Goal: Task Accomplishment & Management: Use online tool/utility

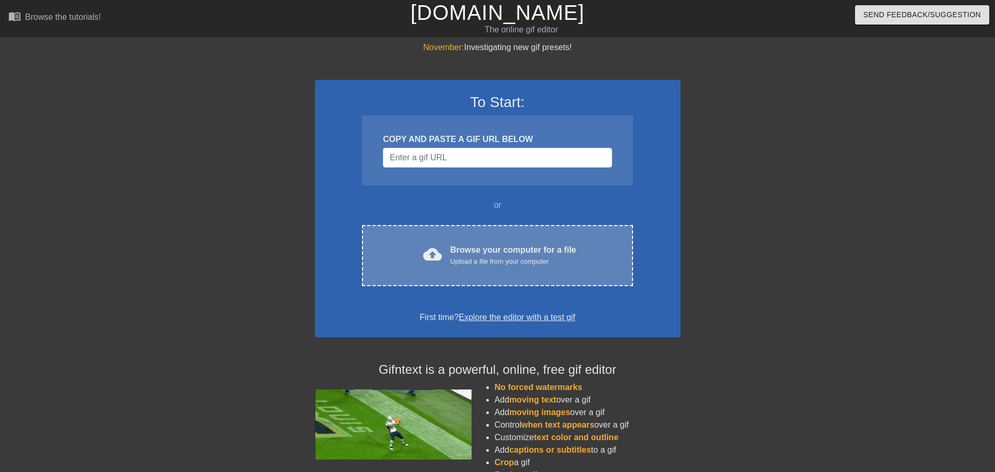
click at [546, 244] on div "Browse your computer for a file Upload a file from your computer" at bounding box center [513, 255] width 126 height 23
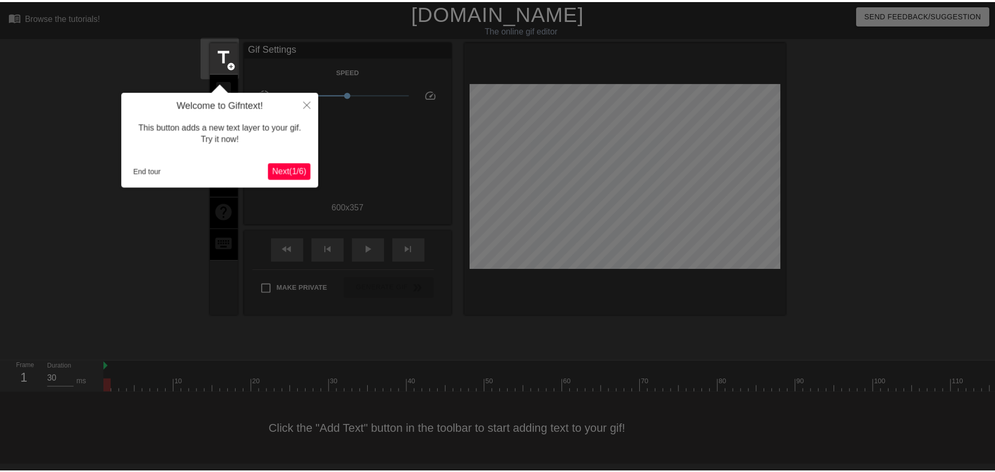
scroll to position [1, 0]
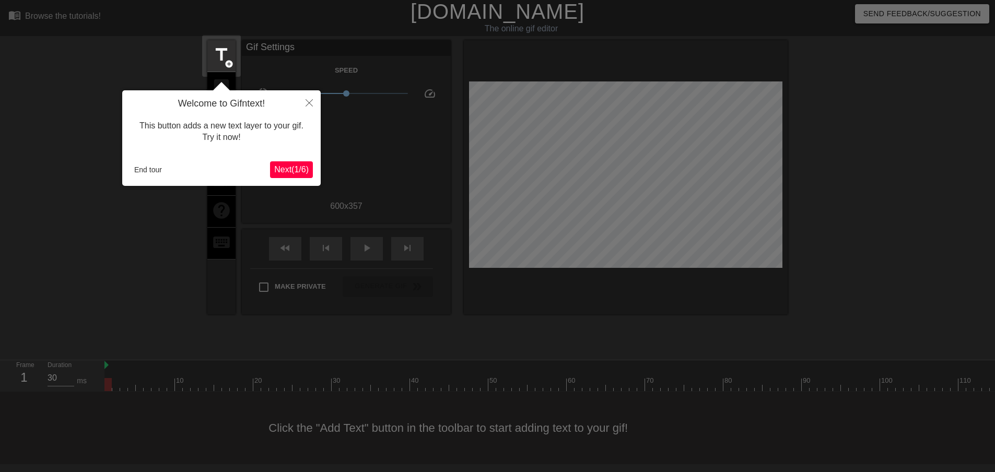
click at [288, 173] on span "Next ( 1 / 6 )" at bounding box center [291, 169] width 34 height 9
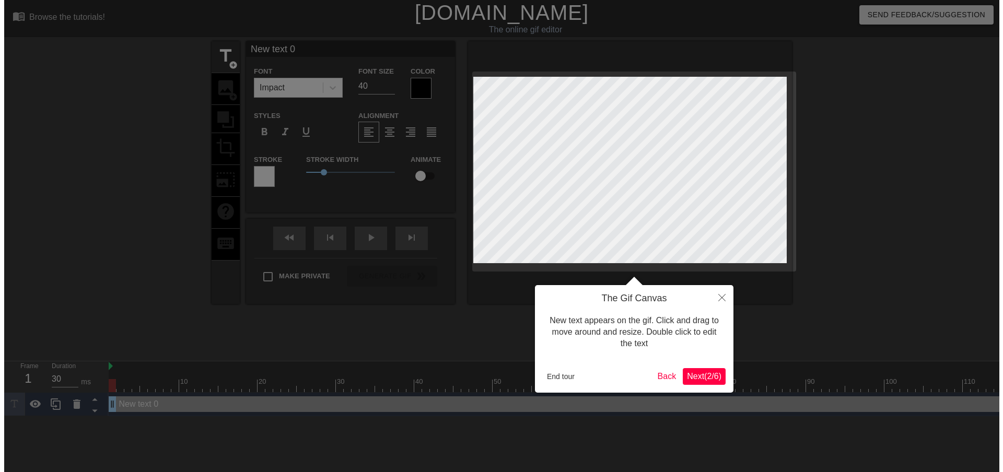
scroll to position [0, 0]
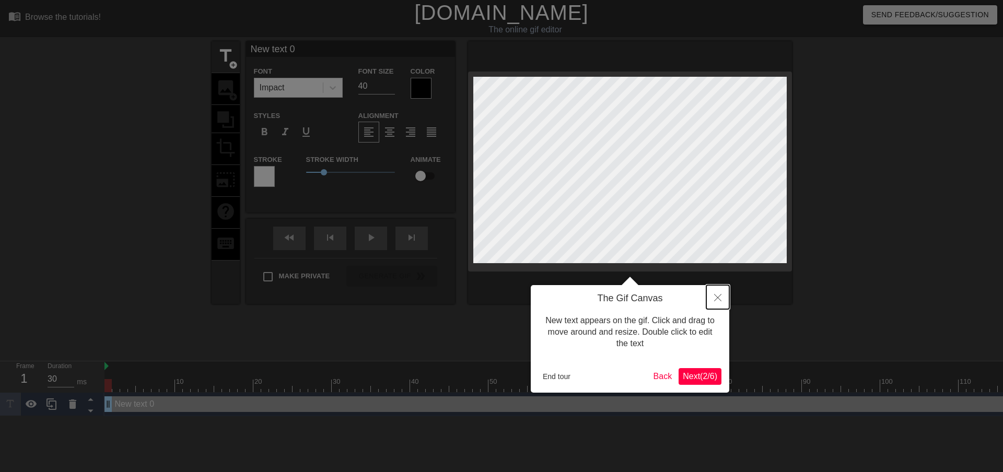
click at [718, 296] on icon "Close" at bounding box center [717, 297] width 7 height 7
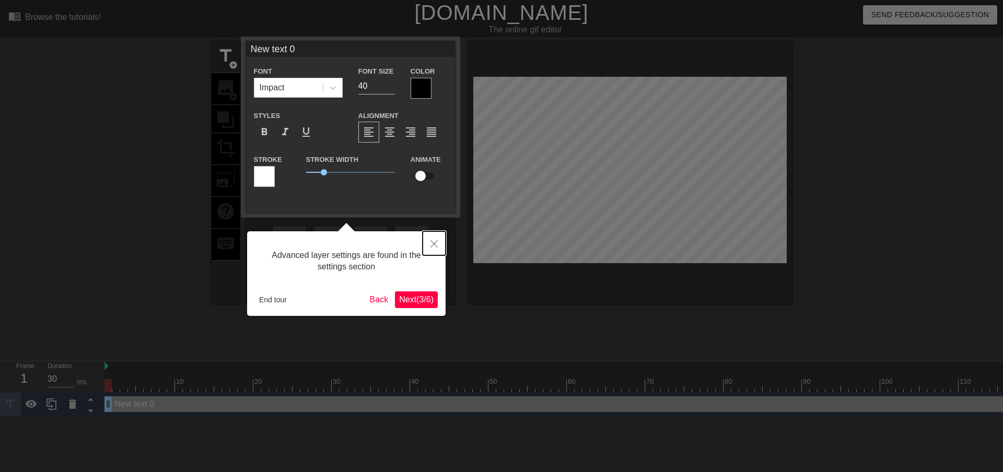
click at [429, 242] on button "Close" at bounding box center [434, 243] width 23 height 24
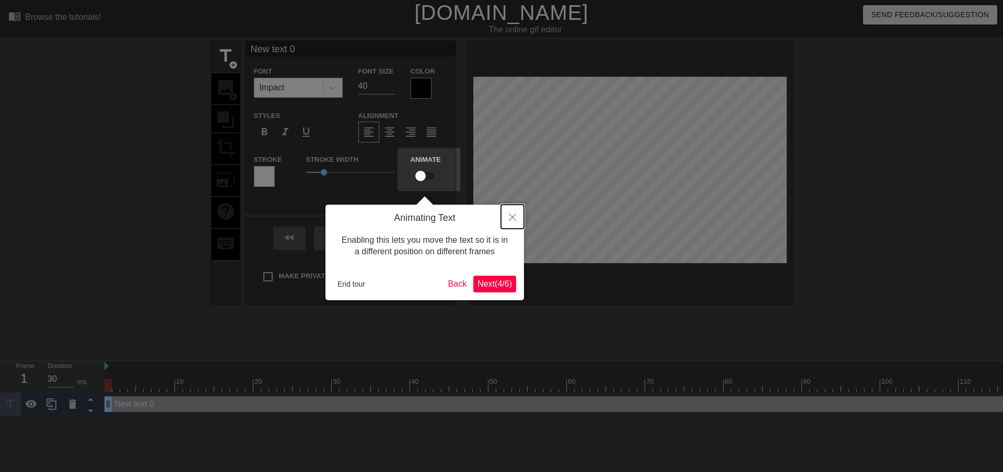
click at [511, 220] on icon "Close" at bounding box center [512, 217] width 7 height 7
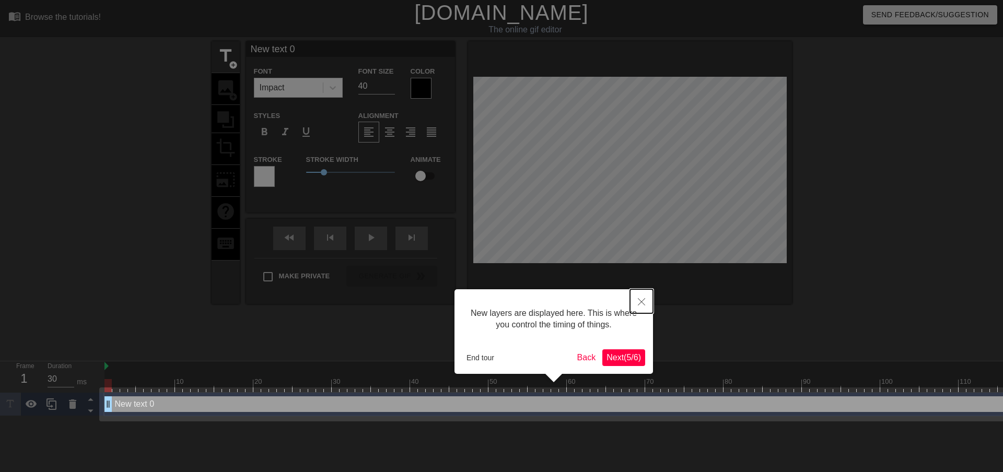
click at [644, 302] on icon "Close" at bounding box center [641, 301] width 7 height 7
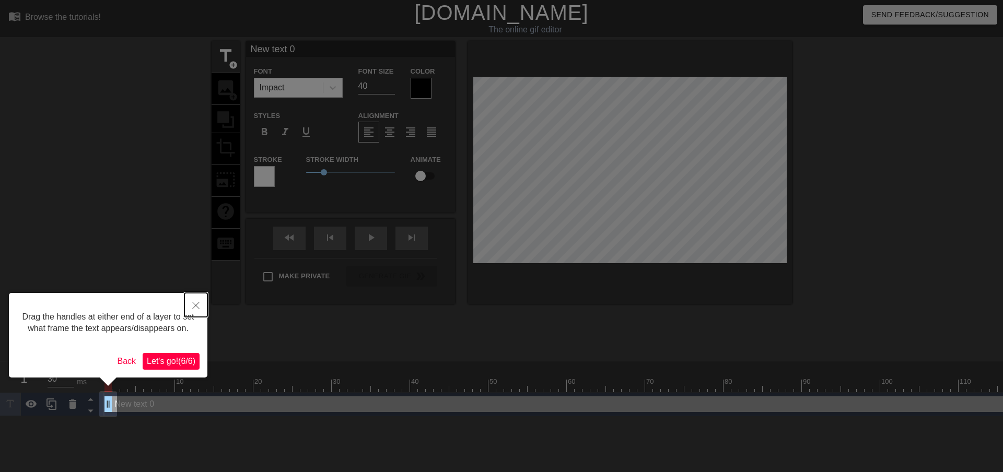
click at [198, 301] on button "Close" at bounding box center [195, 305] width 23 height 24
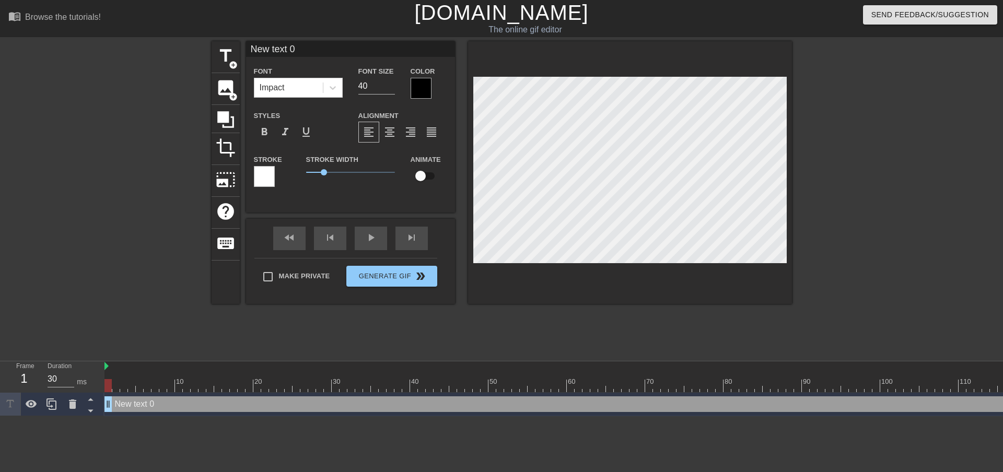
scroll to position [1, 3]
type input "F"
type textarea "F"
type input "Fu"
type textarea "Fu"
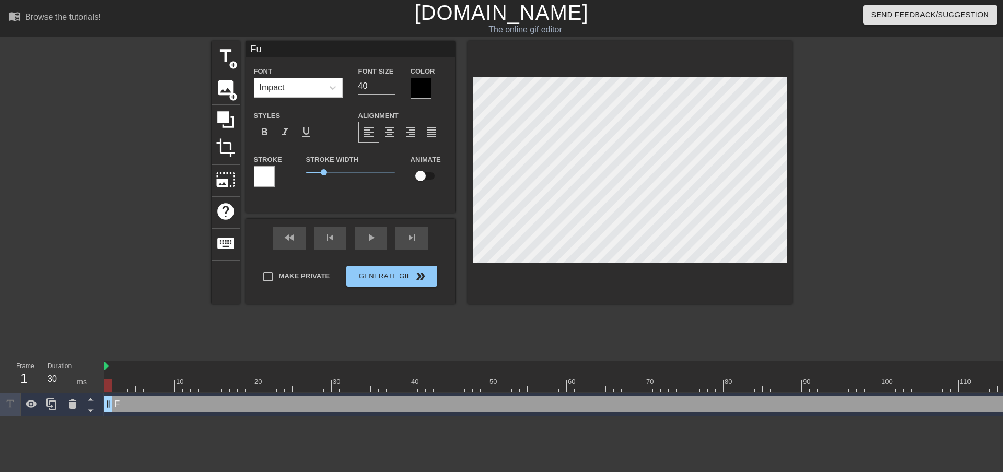
type input "Fuc"
type textarea "Fuc"
type input "Fuck"
type textarea "Fuck"
type input "Fuck"
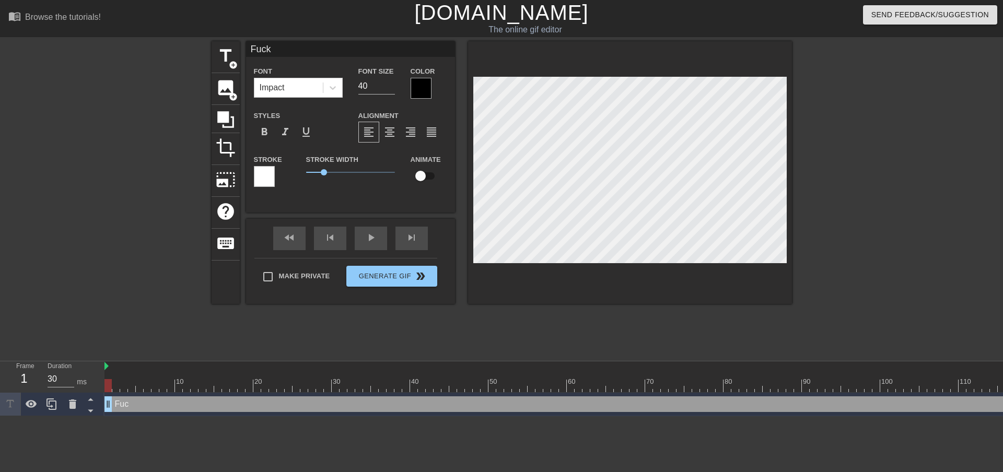
type textarea "Fuck"
type input "Fuck B"
type textarea "Fuck B"
type input "Fuck Bo"
type textarea "Fuck Bo"
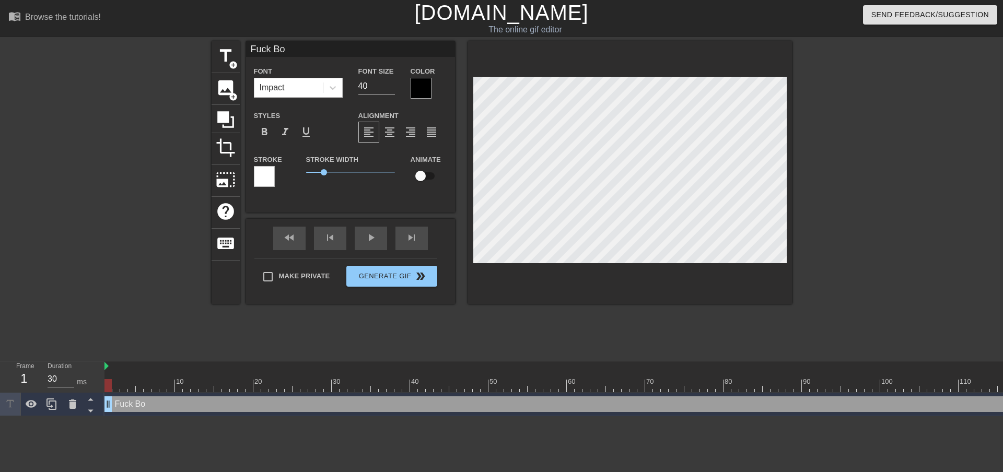
type input "Fuck Bos"
type textarea "Fuck Bos"
type input "Fuck [PERSON_NAME]"
type textarea "Fuck [PERSON_NAME]"
type input "Fuck Bosto"
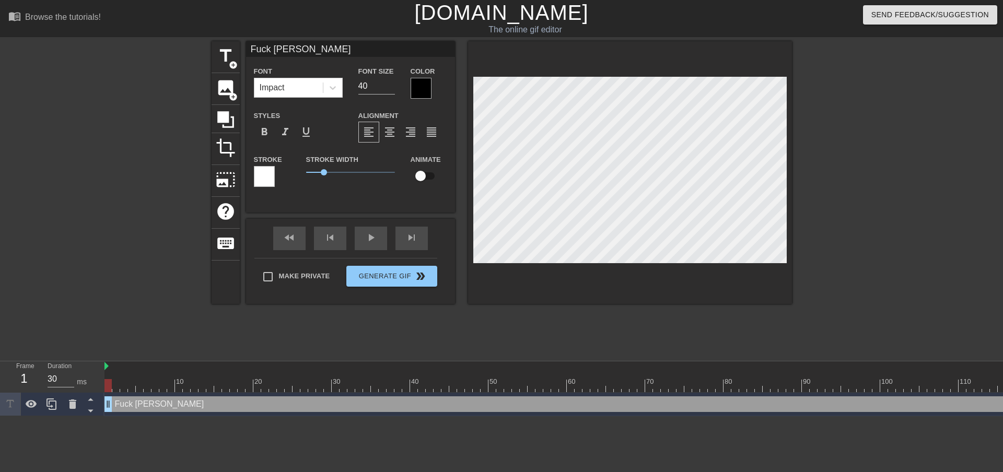
type textarea "Fuck Bosto"
type input "Fuck [GEOGRAPHIC_DATA]"
type textarea "Fuck [GEOGRAPHIC_DATA]"
type input "Fuck Boston!"
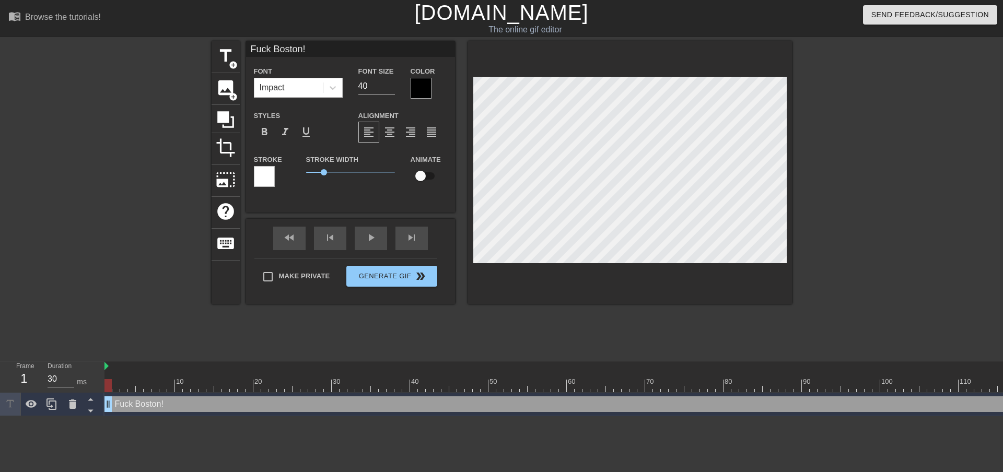
type textarea "Fuck Boston!"
click at [250, 171] on div "Stroke" at bounding box center [272, 174] width 52 height 43
click at [256, 172] on div at bounding box center [264, 176] width 21 height 21
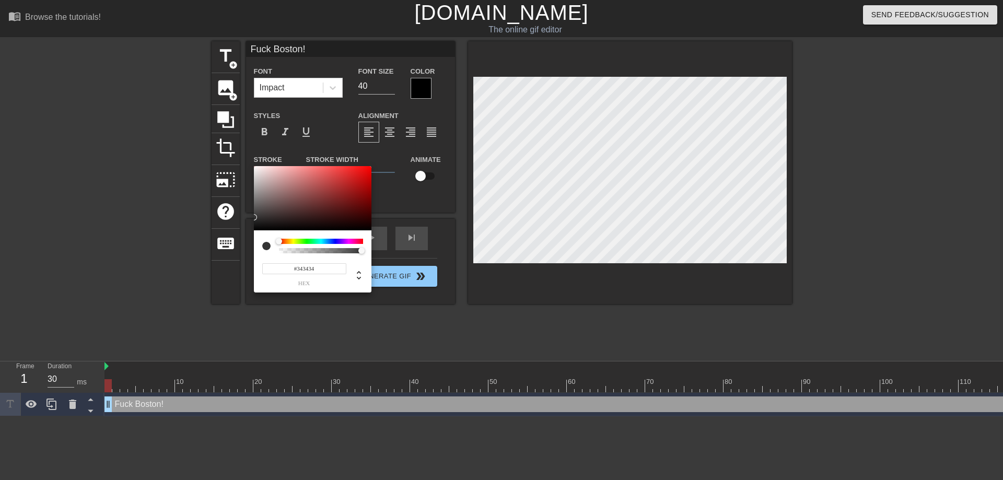
type input "#000000"
drag, startPoint x: 262, startPoint y: 182, endPoint x: 248, endPoint y: 242, distance: 61.2
click at [219, 247] on div "#000000 hex" at bounding box center [501, 240] width 1003 height 480
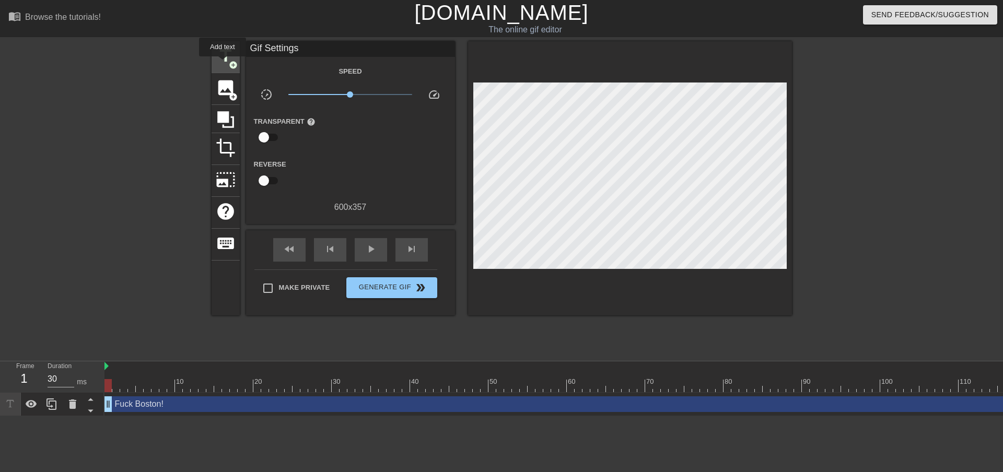
click at [223, 64] on span "title" at bounding box center [226, 56] width 20 height 20
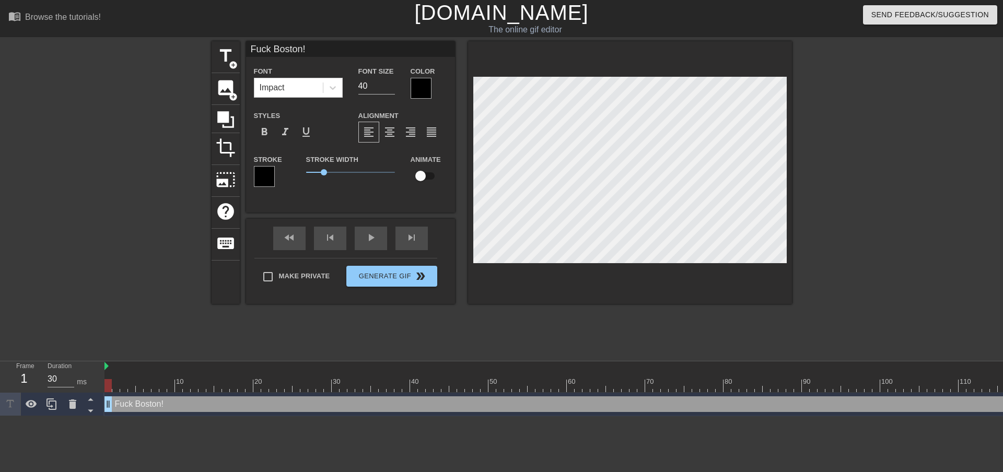
click at [420, 88] on div at bounding box center [421, 88] width 21 height 21
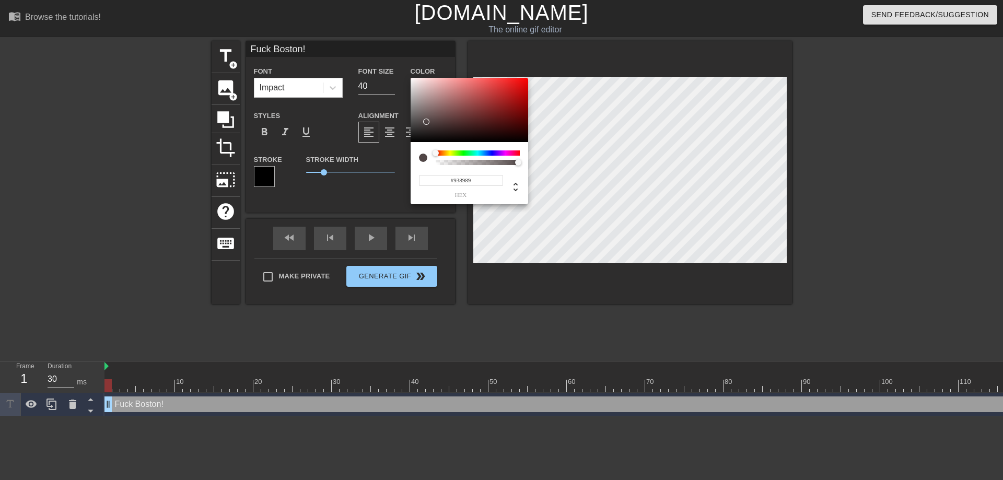
type input "#FFFFFF"
drag, startPoint x: 427, startPoint y: 122, endPoint x: 378, endPoint y: 5, distance: 126.9
click at [378, 5] on div "#FFFFFF hex" at bounding box center [501, 240] width 1003 height 480
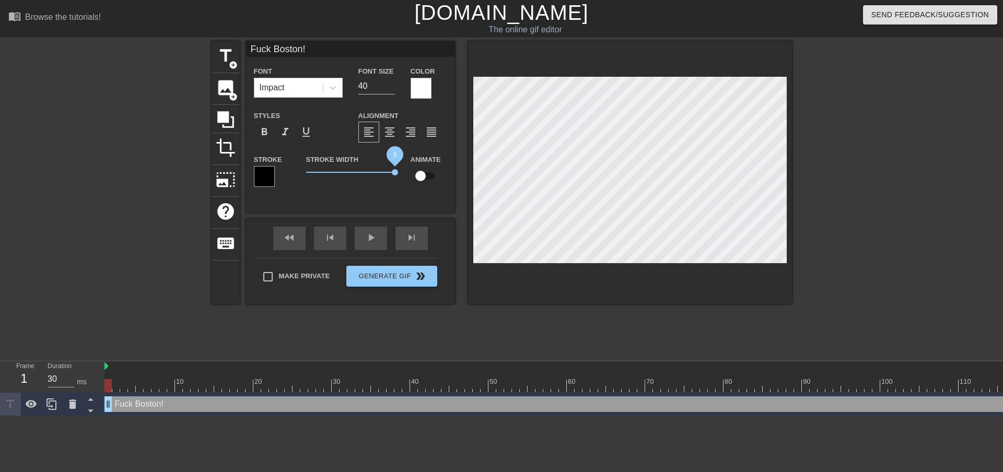
drag, startPoint x: 322, startPoint y: 170, endPoint x: 432, endPoint y: 170, distance: 110.7
click at [432, 170] on div "Stroke Stroke Width 5 Animate" at bounding box center [350, 174] width 209 height 43
click at [366, 85] on input "40" at bounding box center [376, 86] width 37 height 17
drag, startPoint x: 369, startPoint y: 85, endPoint x: 341, endPoint y: 81, distance: 28.5
click at [341, 81] on div "Font Impact Font Size 40 Color" at bounding box center [350, 82] width 209 height 34
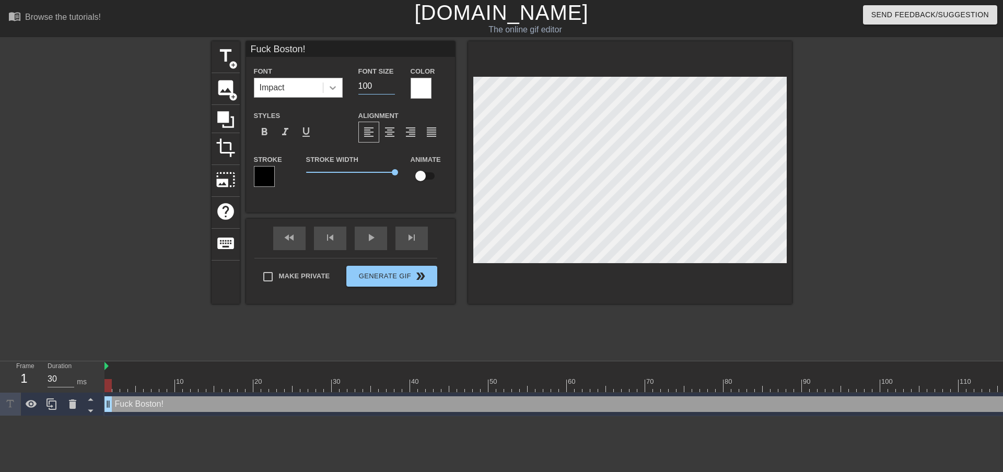
type input "100"
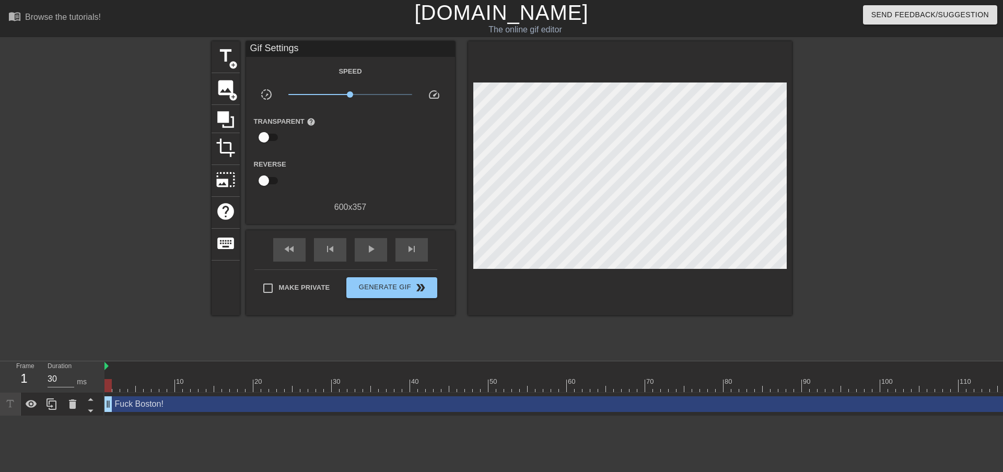
click at [853, 185] on div at bounding box center [882, 197] width 157 height 313
click at [790, 382] on div at bounding box center [664, 385] width 1120 height 13
click at [782, 383] on div at bounding box center [664, 385] width 1120 height 13
drag, startPoint x: 782, startPoint y: 383, endPoint x: 755, endPoint y: 383, distance: 27.7
click at [755, 383] on div at bounding box center [664, 385] width 1120 height 13
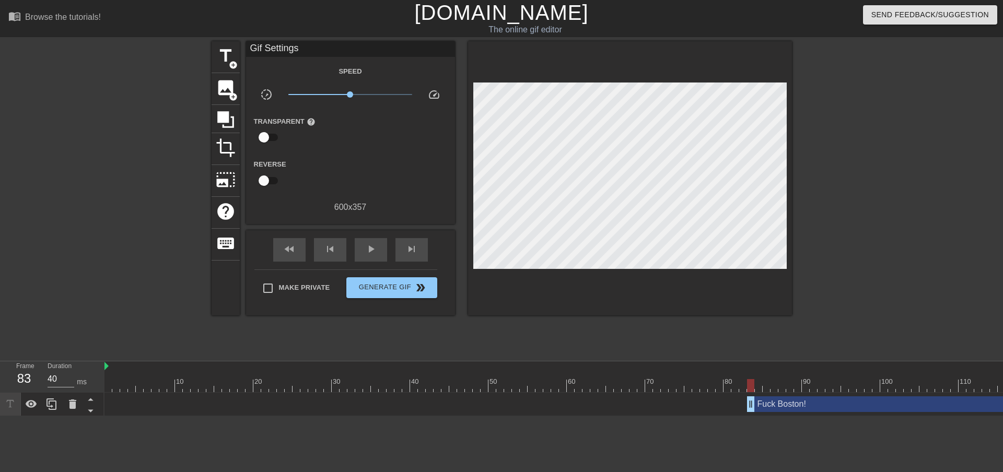
drag, startPoint x: 110, startPoint y: 404, endPoint x: 751, endPoint y: 412, distance: 641.0
click at [751, 412] on div "Fuck Boston! drag_handle drag_handle" at bounding box center [664, 405] width 1120 height 24
click at [805, 401] on div "Fuck Boston! drag_handle drag_handle" at bounding box center [986, 404] width 478 height 16
type input "40"
click at [799, 380] on div at bounding box center [664, 385] width 1120 height 13
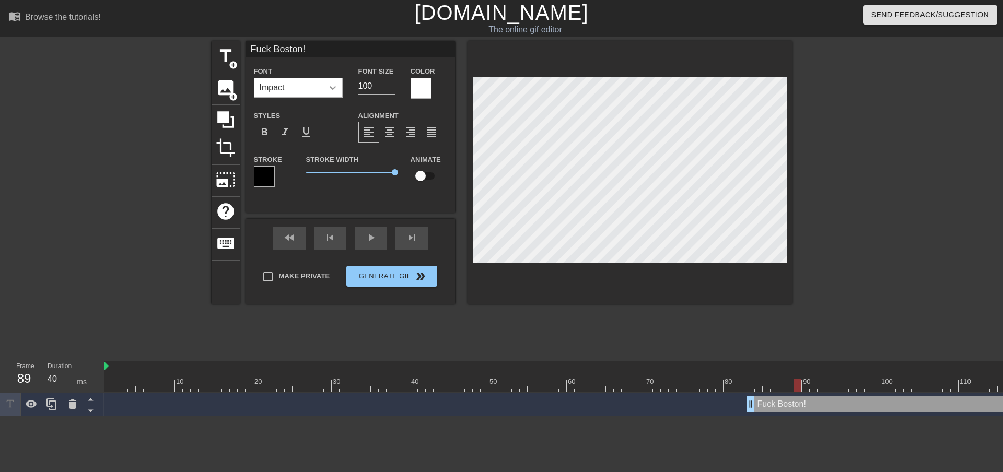
click at [335, 86] on icon at bounding box center [333, 88] width 10 height 10
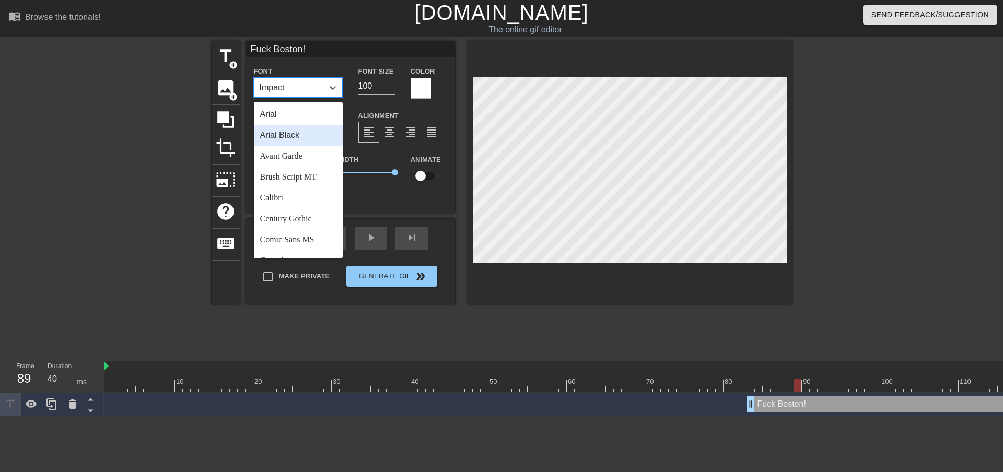
click at [278, 135] on div "Arial Black" at bounding box center [298, 135] width 89 height 21
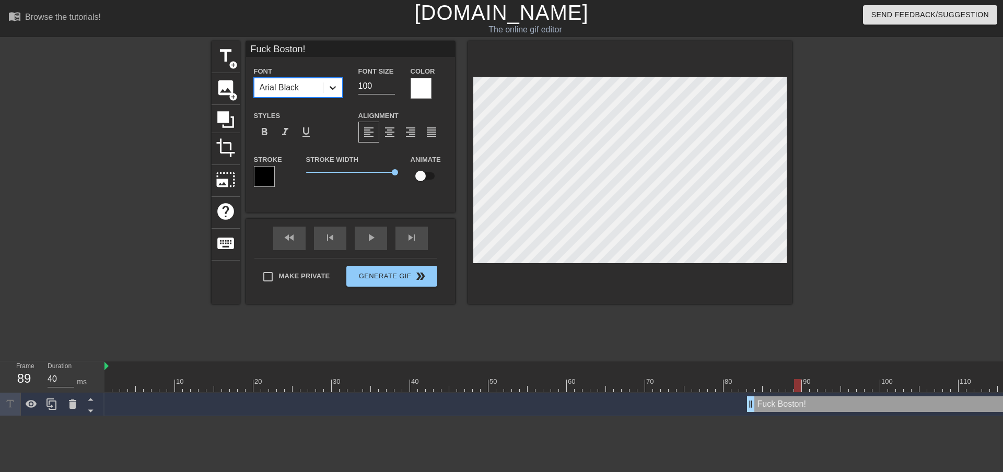
click at [336, 86] on icon at bounding box center [333, 88] width 10 height 10
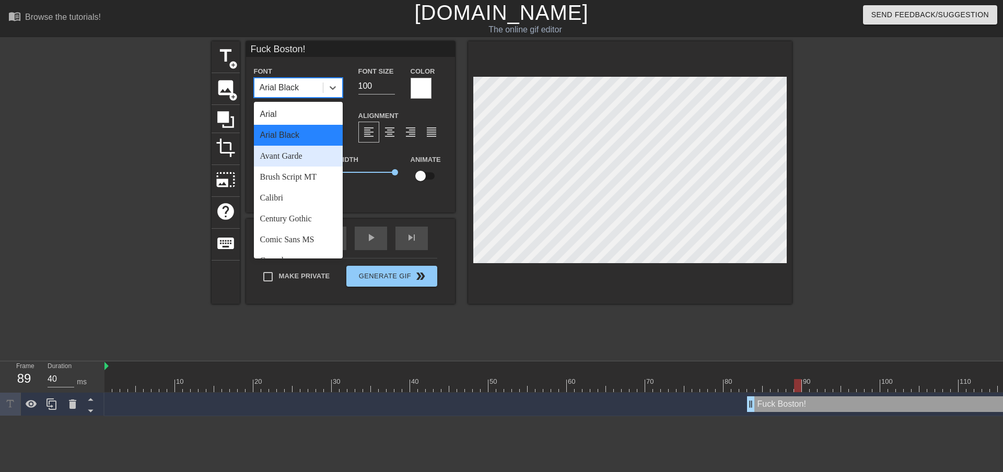
click at [290, 154] on div "Avant Garde" at bounding box center [298, 156] width 89 height 21
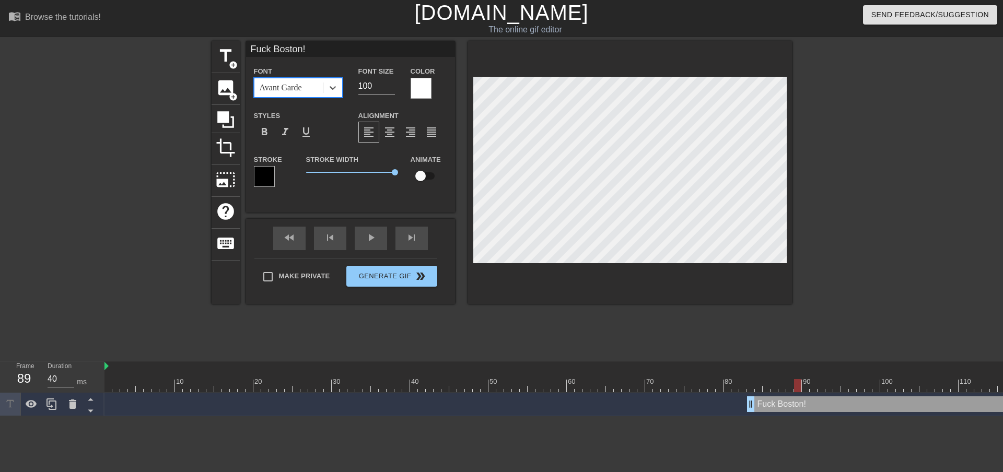
click at [323, 78] on div "Avant Garde" at bounding box center [298, 88] width 89 height 20
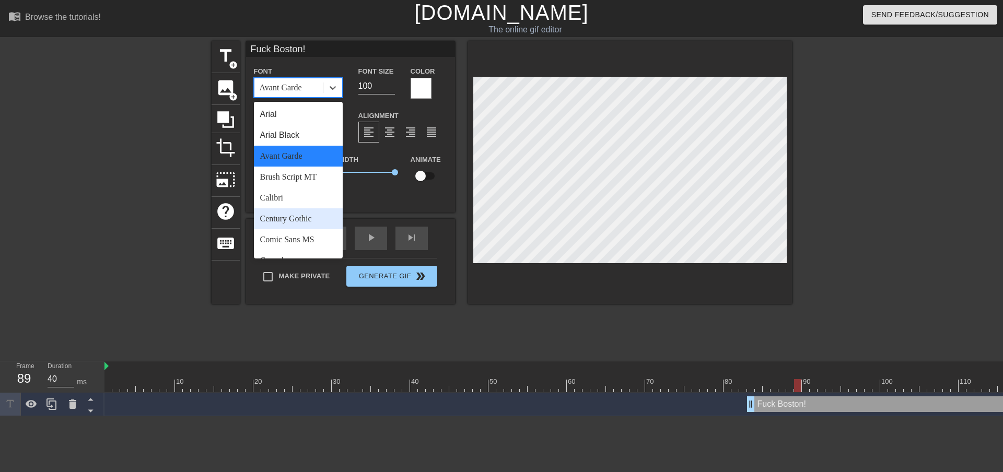
click at [289, 223] on div "Century Gothic" at bounding box center [298, 218] width 89 height 21
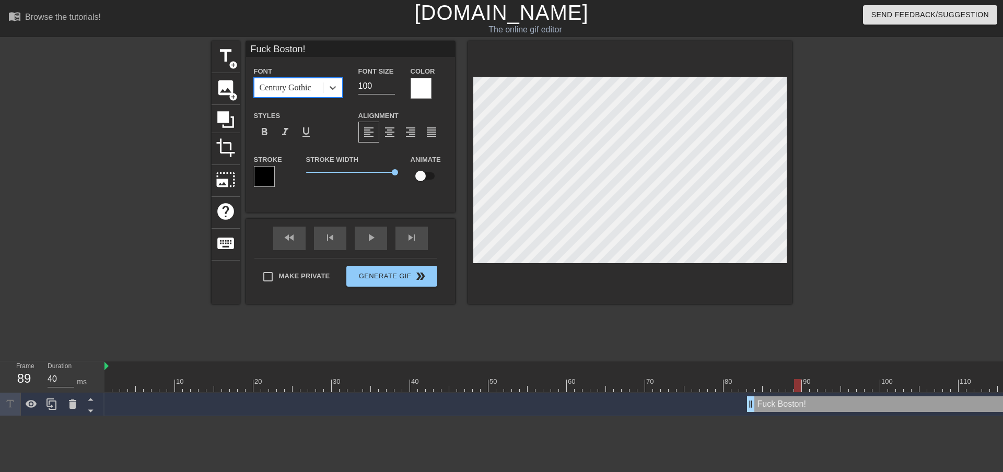
click at [309, 91] on div "Century Gothic" at bounding box center [286, 87] width 52 height 13
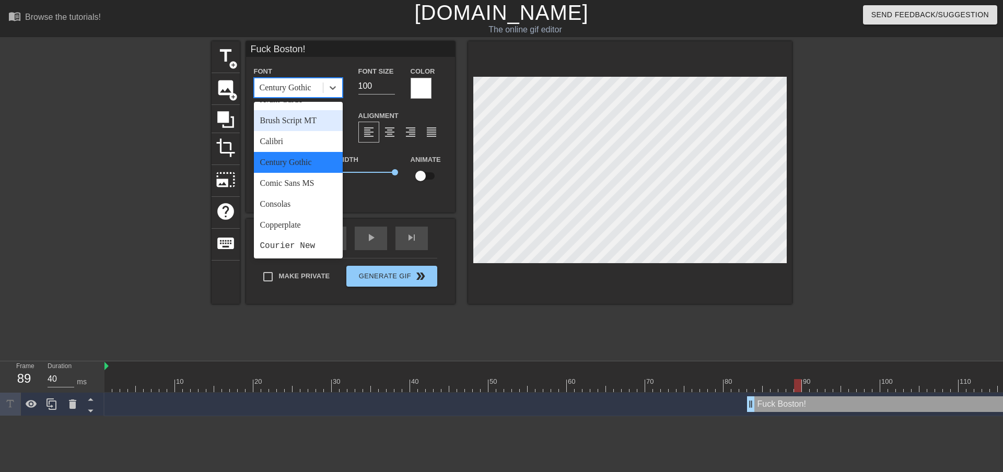
scroll to position [104, 0]
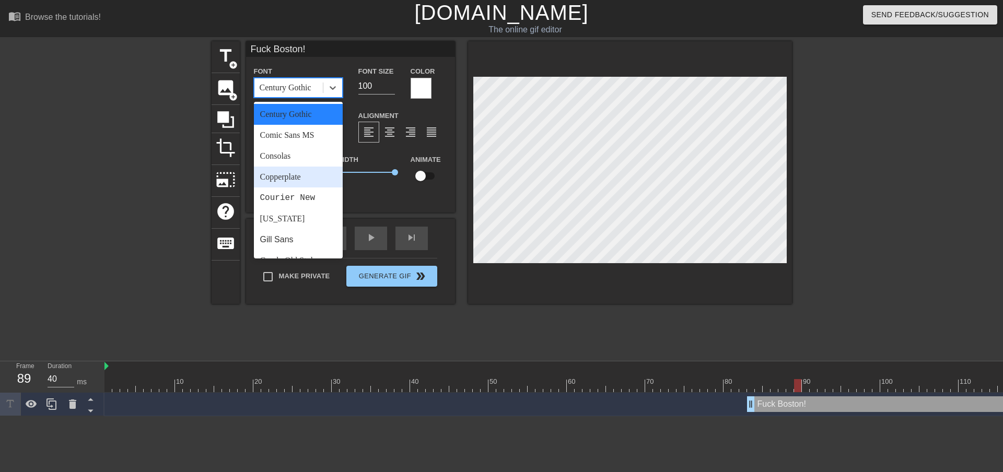
click at [294, 176] on div "Copperplate" at bounding box center [298, 177] width 89 height 21
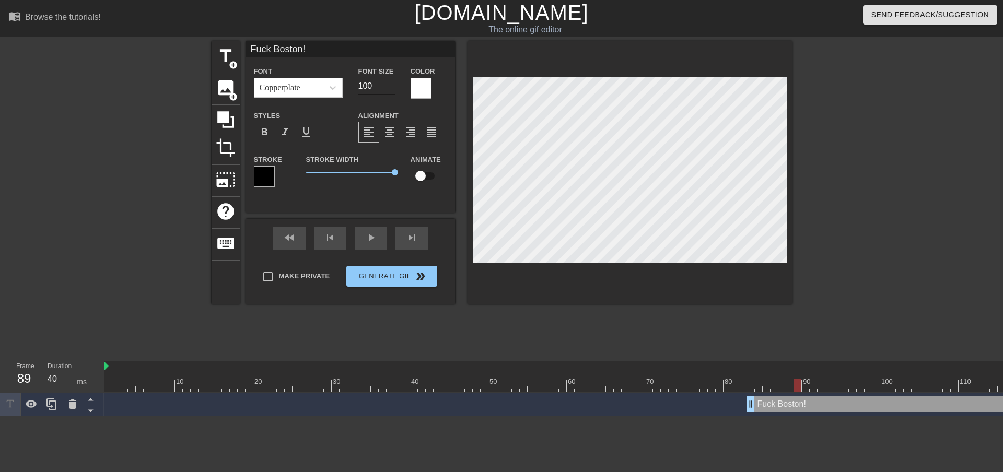
scroll to position [2, 1]
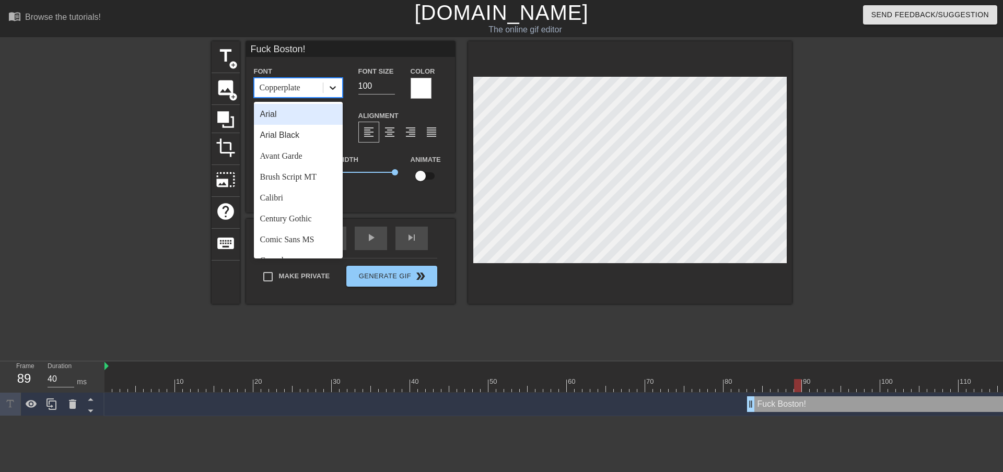
click at [328, 86] on icon at bounding box center [333, 88] width 10 height 10
click at [286, 195] on div "Calibri" at bounding box center [298, 198] width 89 height 21
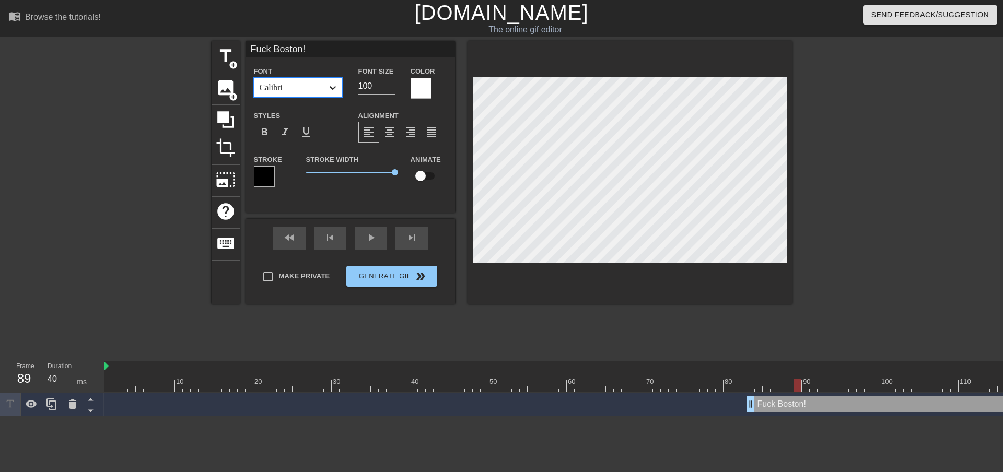
click at [333, 83] on icon at bounding box center [333, 88] width 10 height 10
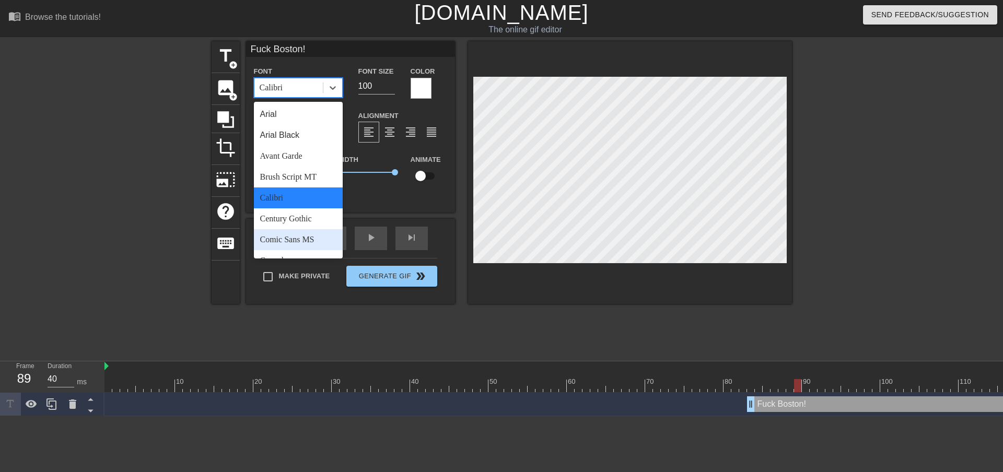
click at [295, 236] on div "Comic Sans MS" at bounding box center [298, 239] width 89 height 21
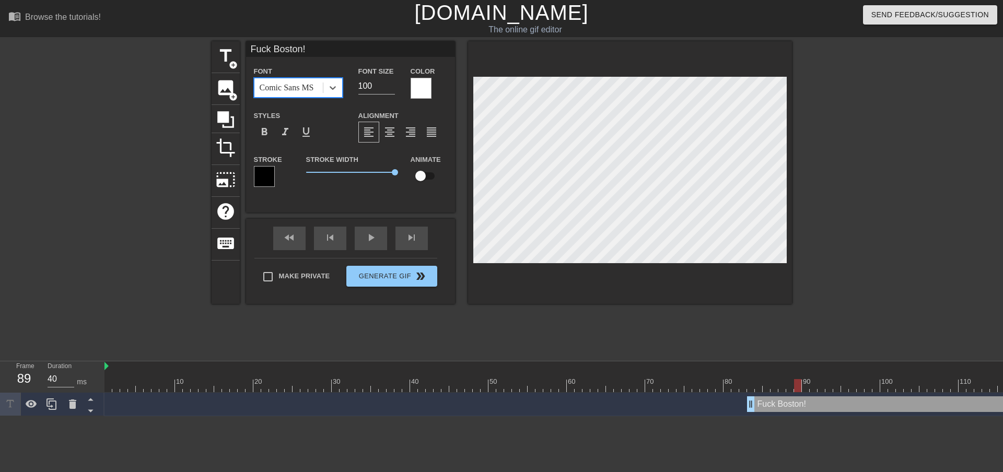
click at [336, 72] on div "Font option Comic Sans MS, selected. 0 results available. Select is focused ,ty…" at bounding box center [298, 81] width 89 height 33
click at [329, 90] on icon at bounding box center [333, 88] width 10 height 10
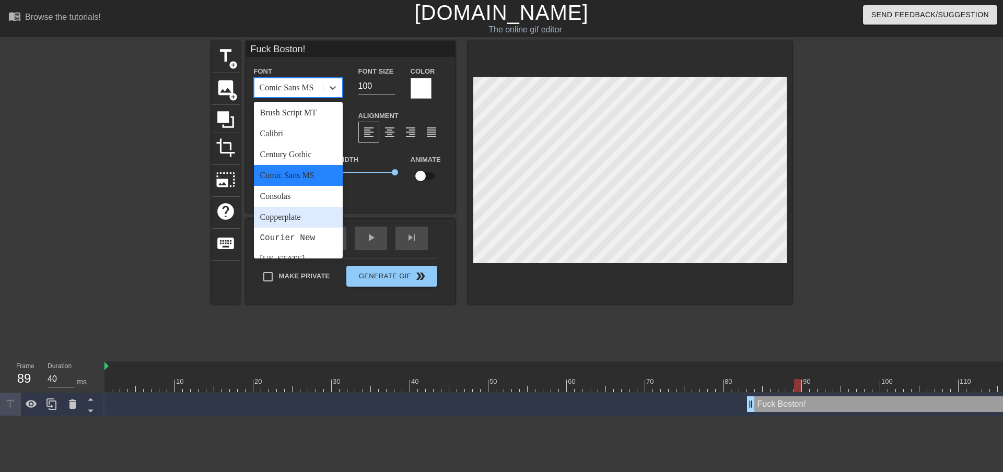
scroll to position [104, 0]
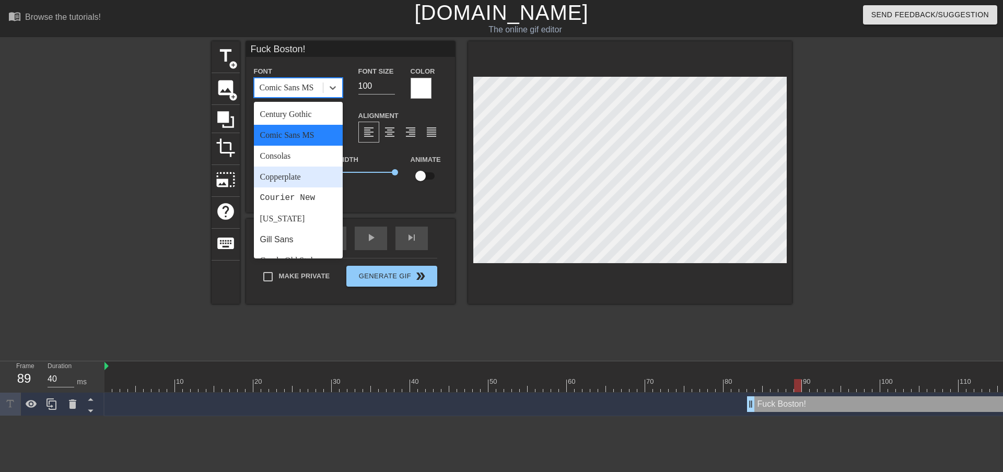
click at [286, 182] on div "Copperplate" at bounding box center [298, 177] width 89 height 21
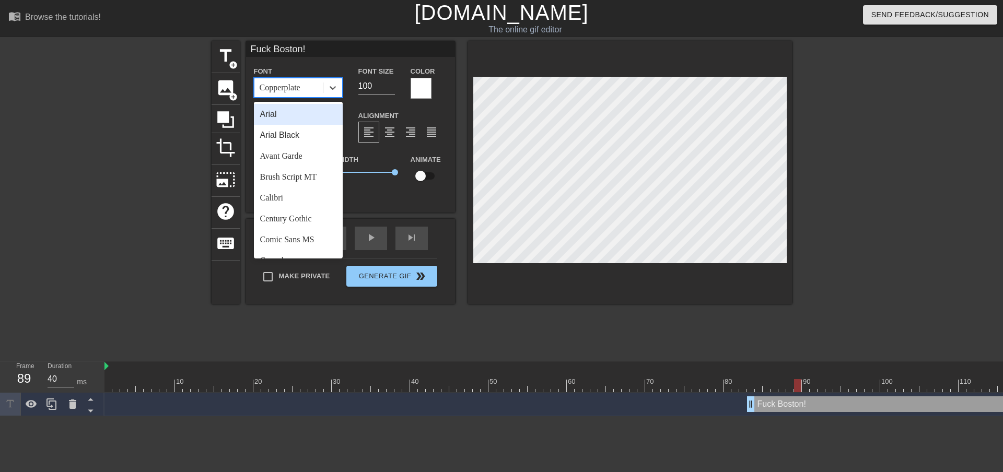
click at [318, 88] on div "Copperplate" at bounding box center [288, 87] width 68 height 19
click at [290, 248] on div "Comic Sans MS" at bounding box center [298, 239] width 89 height 21
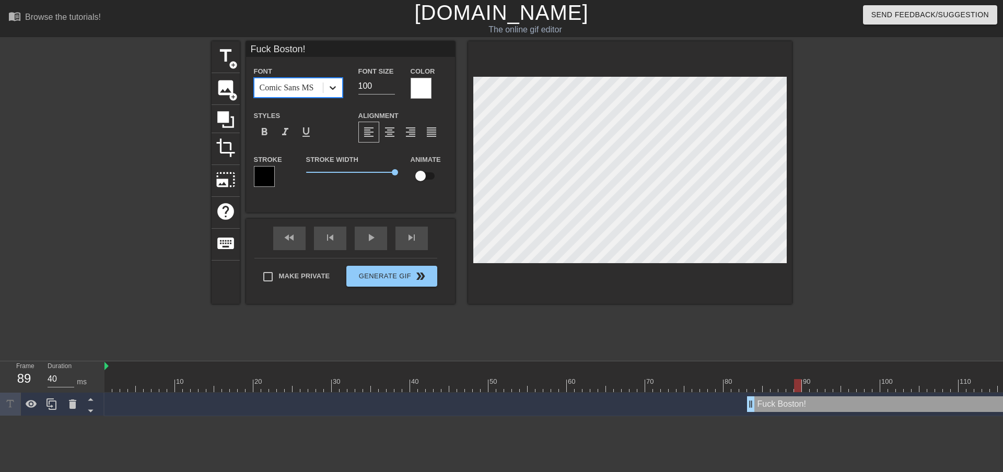
click at [323, 81] on div at bounding box center [332, 87] width 19 height 19
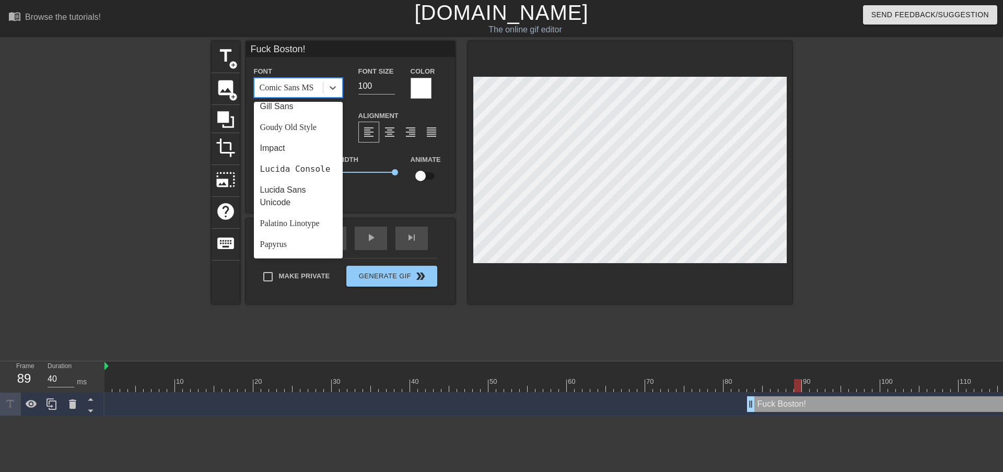
scroll to position [313, 0]
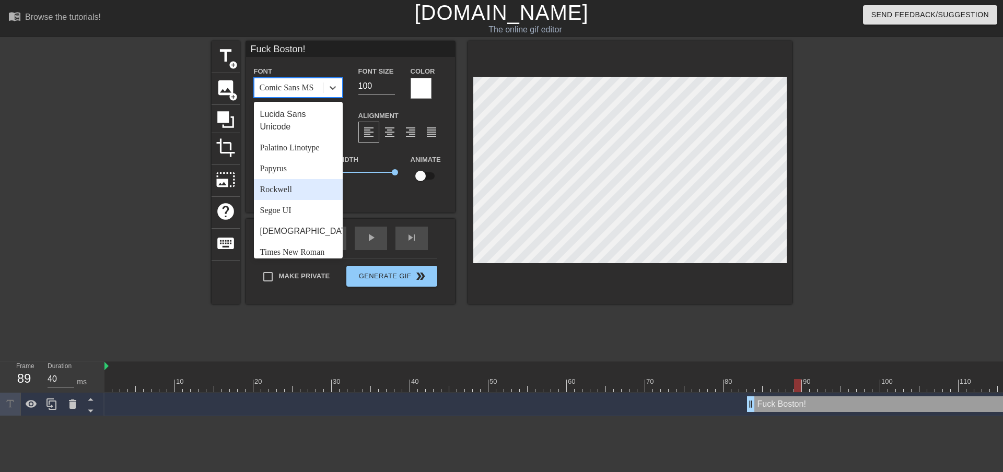
click at [298, 200] on div "Rockwell" at bounding box center [298, 189] width 89 height 21
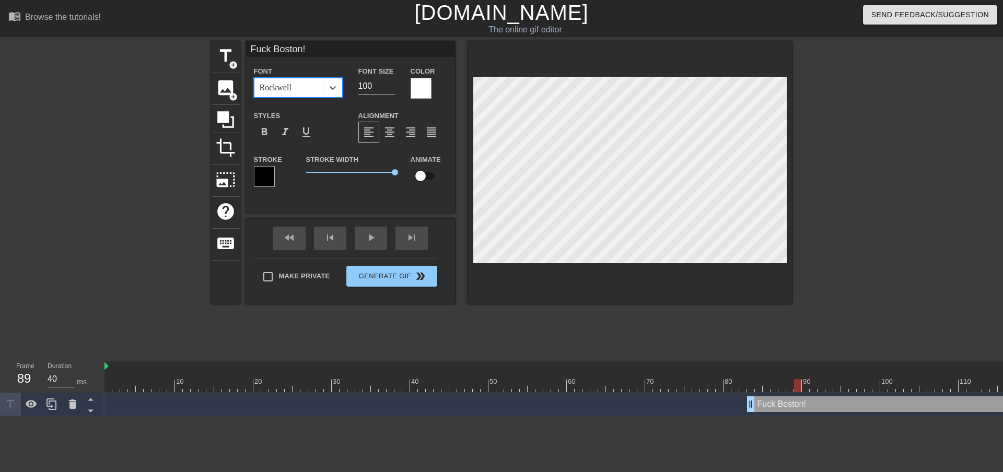
click at [298, 80] on div "Rockwell" at bounding box center [288, 87] width 68 height 19
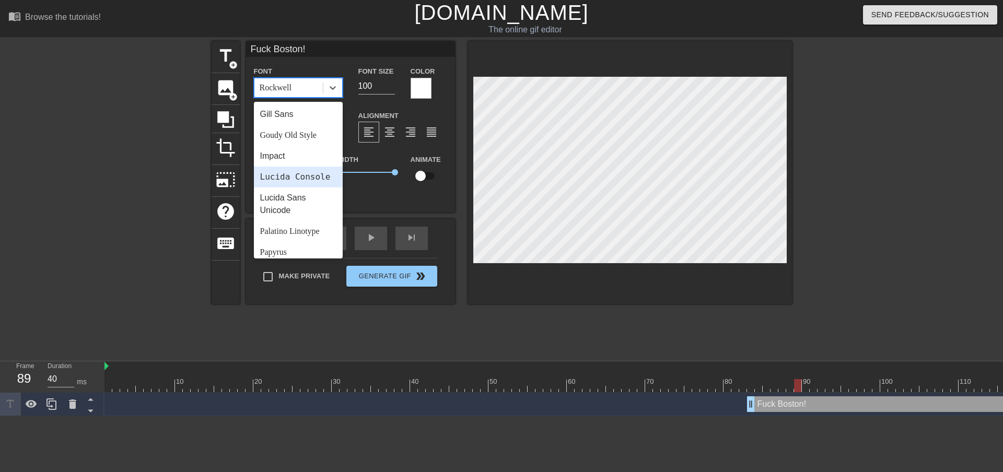
scroll to position [209, 0]
click at [282, 178] on div "Impact" at bounding box center [298, 177] width 89 height 21
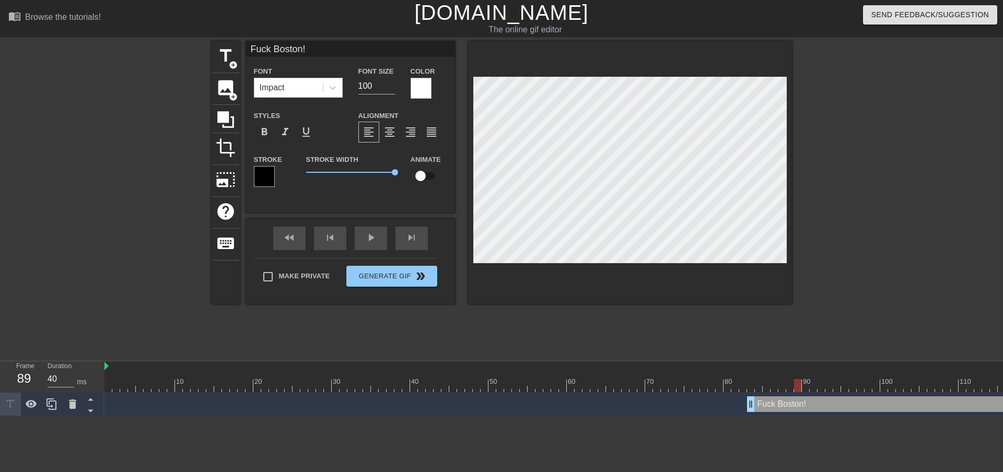
click at [336, 117] on div "Styles format_bold format_italic format_underline" at bounding box center [298, 126] width 104 height 34
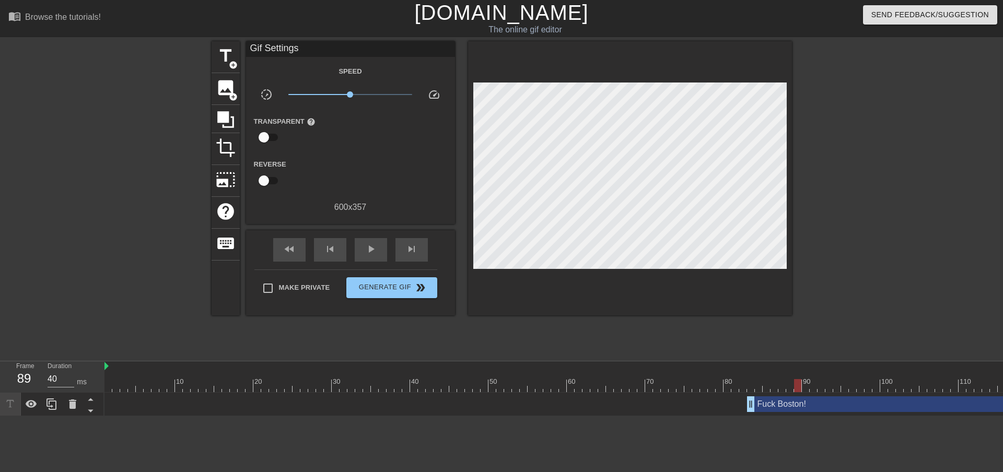
click at [873, 330] on div at bounding box center [882, 197] width 157 height 313
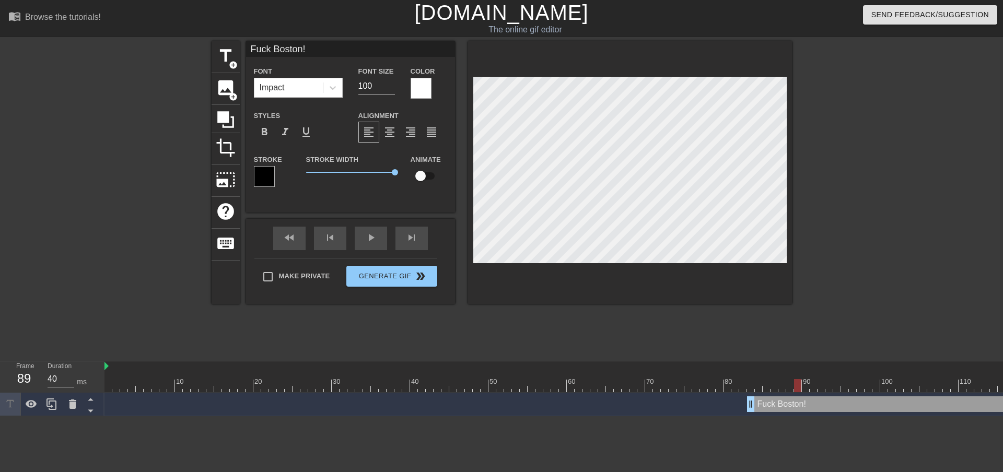
click at [414, 86] on div at bounding box center [421, 88] width 21 height 21
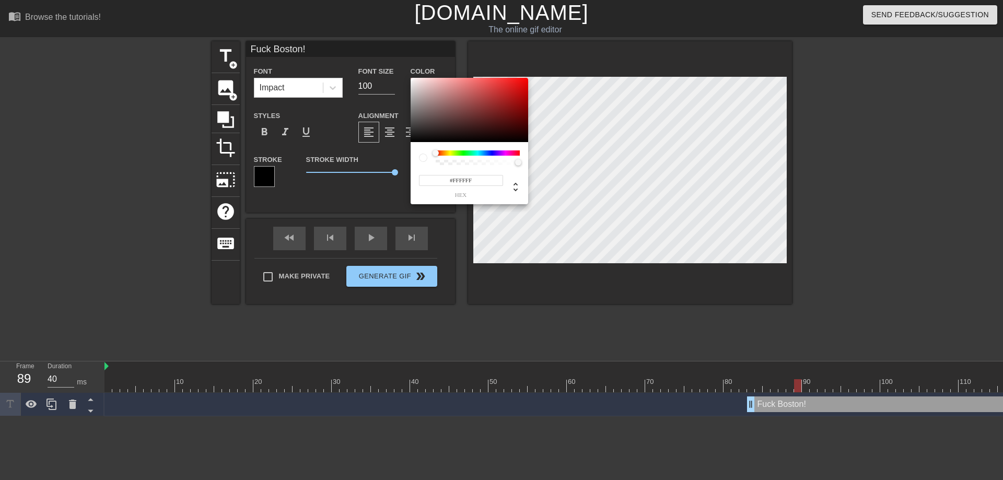
drag, startPoint x: 502, startPoint y: 123, endPoint x: 493, endPoint y: 130, distance: 12.0
click at [342, 5] on div "#FFFFFF hex" at bounding box center [501, 240] width 1003 height 480
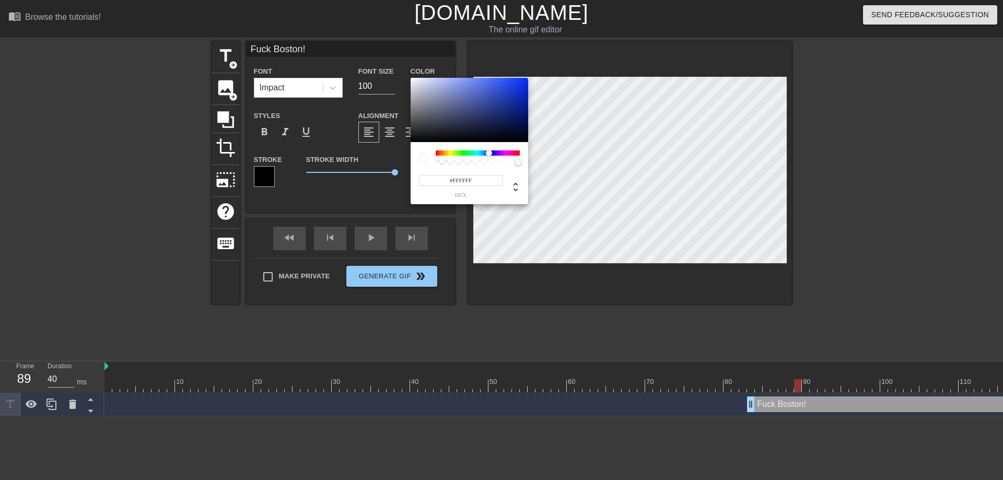
click at [489, 154] on div at bounding box center [478, 152] width 84 height 5
type input "#FFFFFF"
drag, startPoint x: 470, startPoint y: 93, endPoint x: 355, endPoint y: 36, distance: 128.5
click at [355, 36] on div "#FFFFFF hex" at bounding box center [501, 240] width 1003 height 480
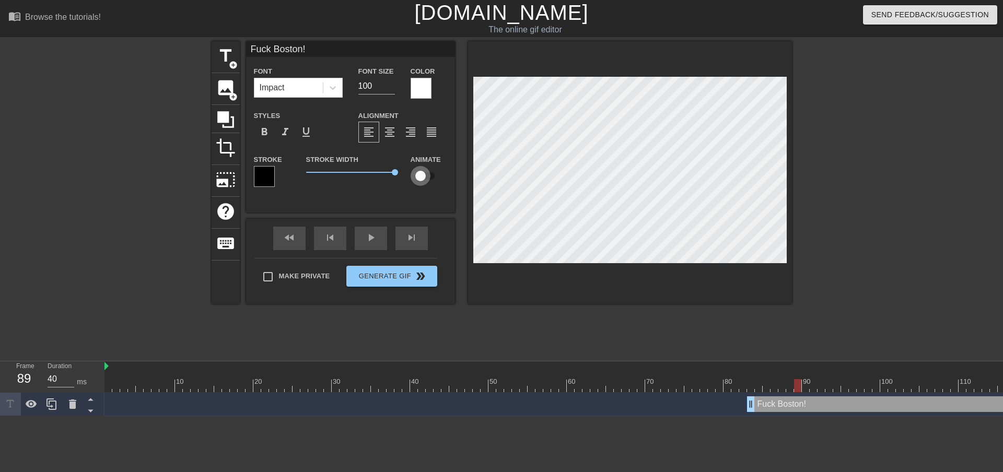
click at [426, 177] on input "checkbox" at bounding box center [421, 176] width 60 height 20
click at [426, 177] on input "checkbox" at bounding box center [431, 176] width 60 height 20
checkbox input "false"
click at [391, 133] on span "format_align_center" at bounding box center [389, 132] width 13 height 13
click at [269, 134] on span "format_bold" at bounding box center [264, 132] width 13 height 13
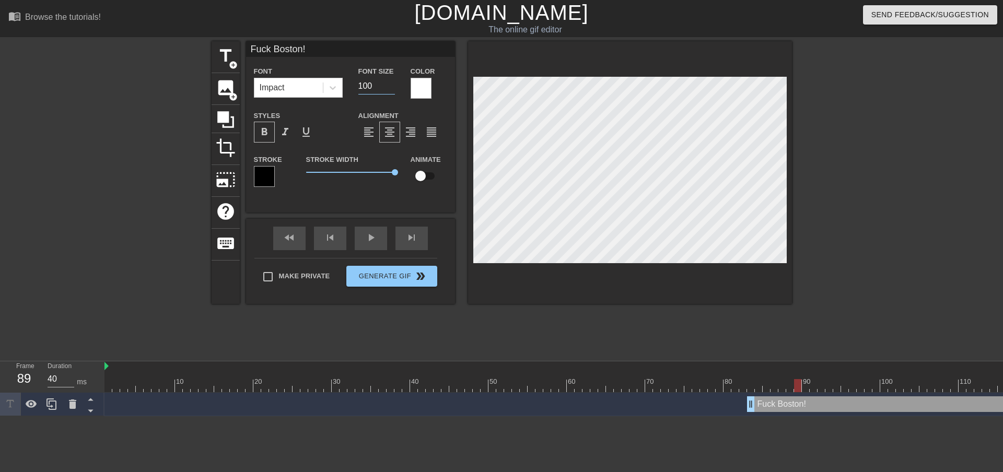
drag, startPoint x: 370, startPoint y: 87, endPoint x: 365, endPoint y: 87, distance: 5.7
click at [365, 87] on input "100" at bounding box center [376, 86] width 37 height 17
type input "110"
click at [942, 215] on div at bounding box center [882, 197] width 157 height 313
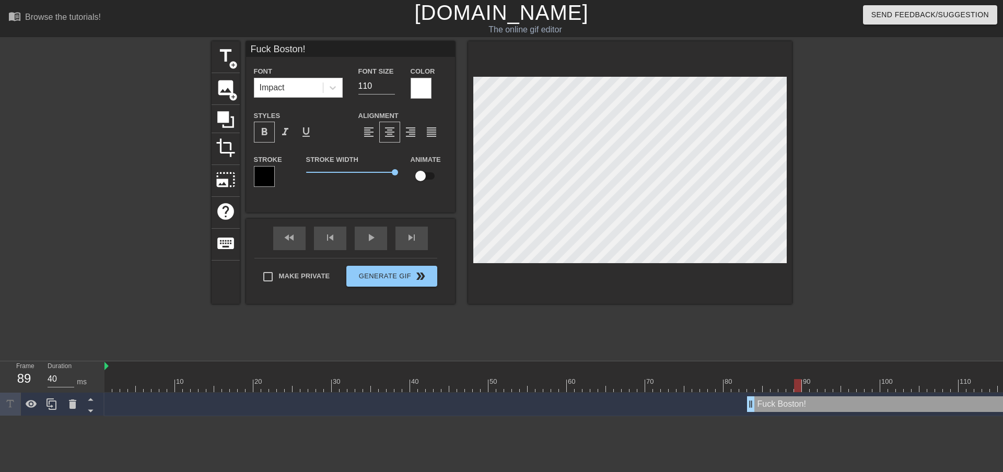
click at [265, 136] on span "format_bold" at bounding box center [264, 132] width 13 height 13
drag, startPoint x: 371, startPoint y: 79, endPoint x: 362, endPoint y: 84, distance: 10.0
click at [362, 84] on input "110" at bounding box center [376, 86] width 37 height 17
type input "100"
click at [309, 136] on span "format_underline" at bounding box center [306, 132] width 13 height 13
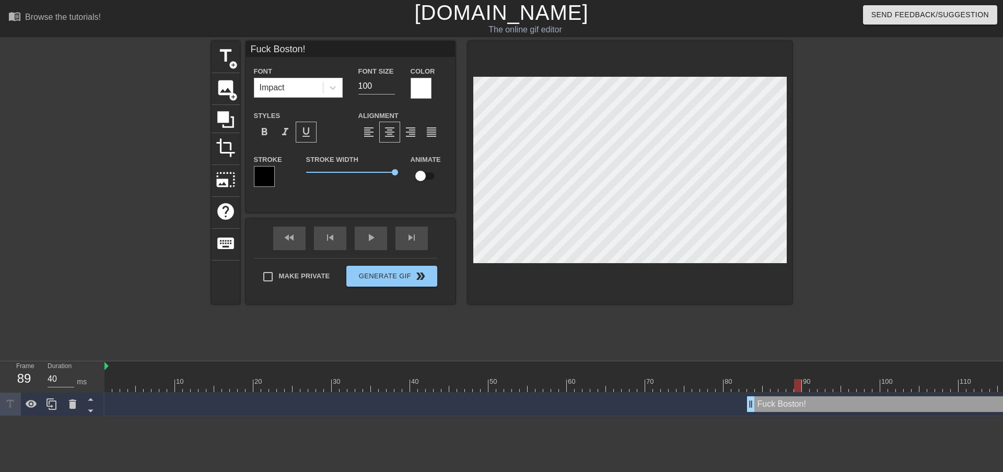
click at [308, 136] on span "format_underline" at bounding box center [306, 132] width 13 height 13
click at [336, 116] on div "Styles format_bold format_italic format_underline" at bounding box center [298, 126] width 104 height 34
click at [434, 133] on span "format_align_justify" at bounding box center [431, 132] width 13 height 13
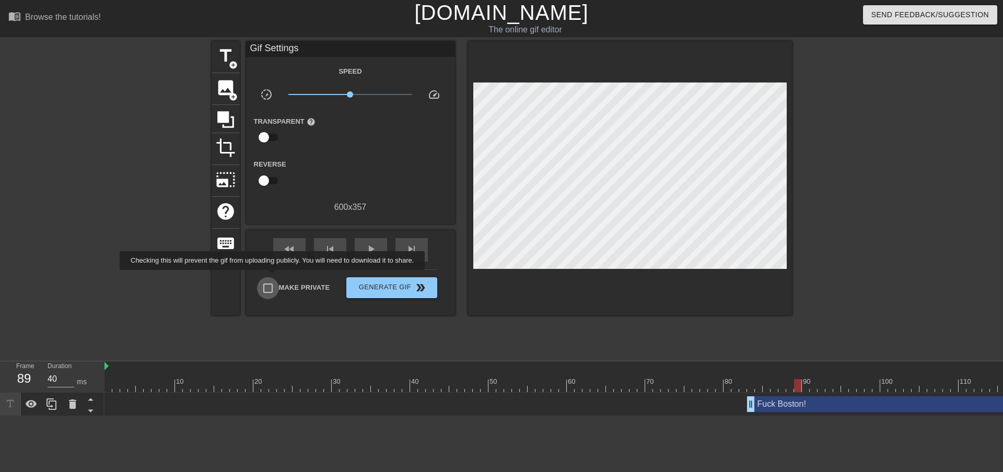
click at [274, 277] on input "Make Private" at bounding box center [268, 288] width 22 height 22
click at [257, 277] on input "Make Private" at bounding box center [268, 288] width 22 height 22
checkbox input "false"
type input "40"
click at [289, 283] on span "Make Private" at bounding box center [304, 288] width 51 height 10
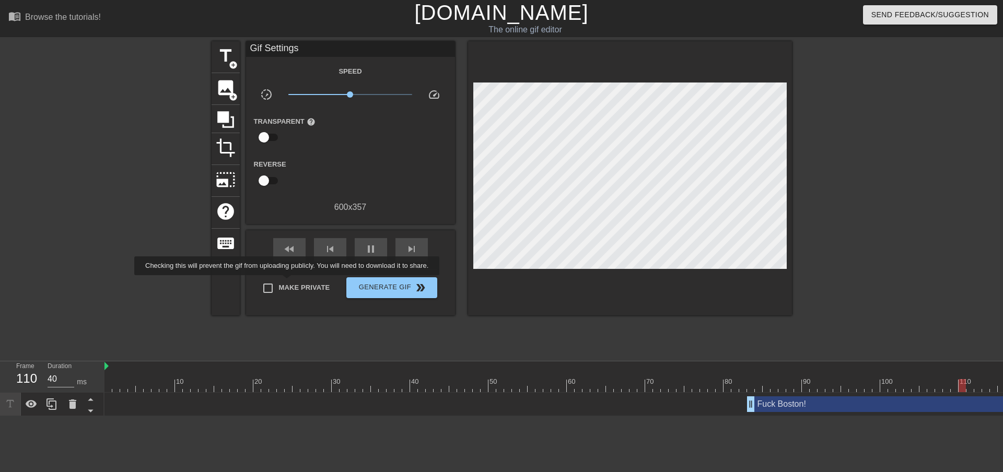
click at [279, 283] on input "Make Private" at bounding box center [268, 288] width 22 height 22
checkbox input "true"
type input "30"
click at [387, 286] on span "Generate Gif double_arrow" at bounding box center [391, 288] width 82 height 13
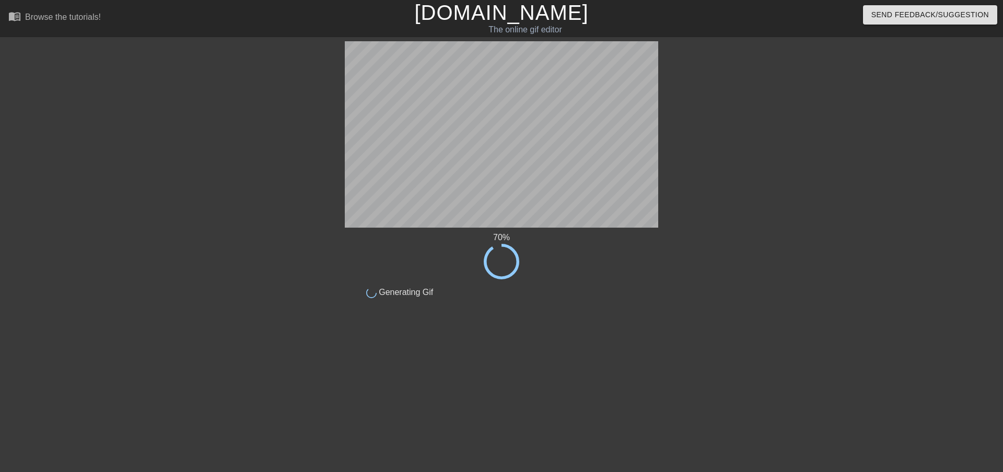
click at [185, 118] on div at bounding box center [254, 197] width 157 height 313
click at [232, 90] on div at bounding box center [254, 197] width 157 height 313
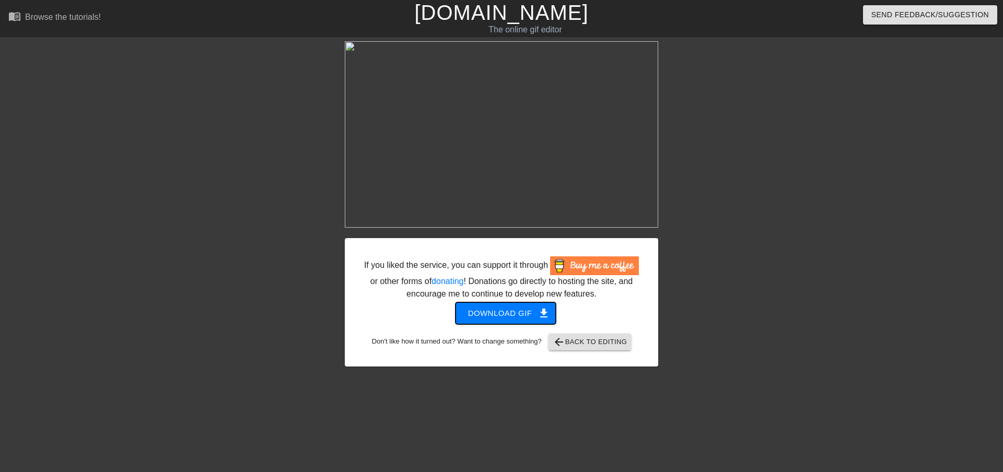
click at [500, 319] on span "Download gif get_app" at bounding box center [506, 314] width 76 height 14
